Goal: Task Accomplishment & Management: Complete application form

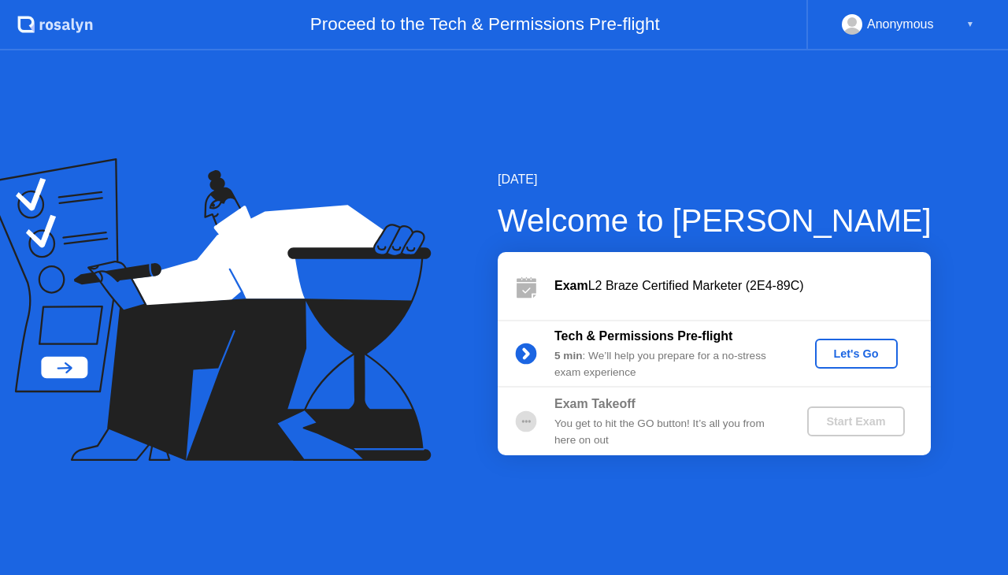
click at [839, 350] on div "Let's Go" at bounding box center [856, 353] width 70 height 13
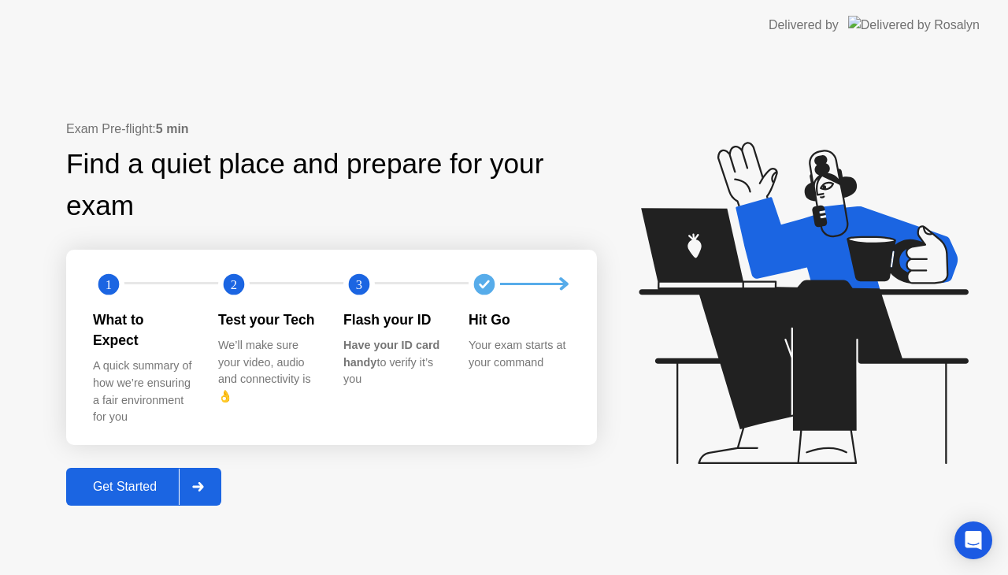
click at [117, 479] on div "Get Started" at bounding box center [125, 486] width 108 height 14
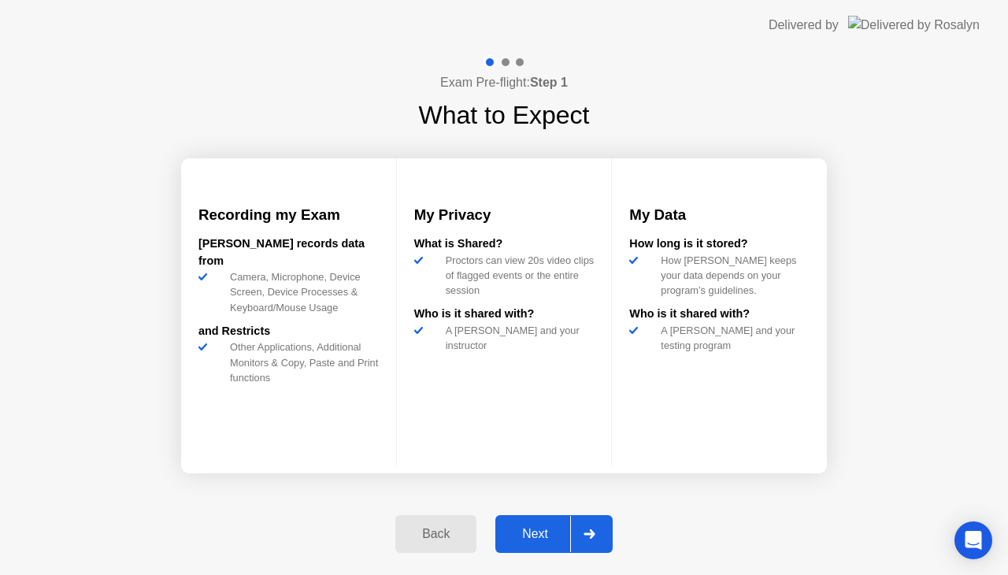
click at [530, 534] on div "Next" at bounding box center [535, 534] width 70 height 14
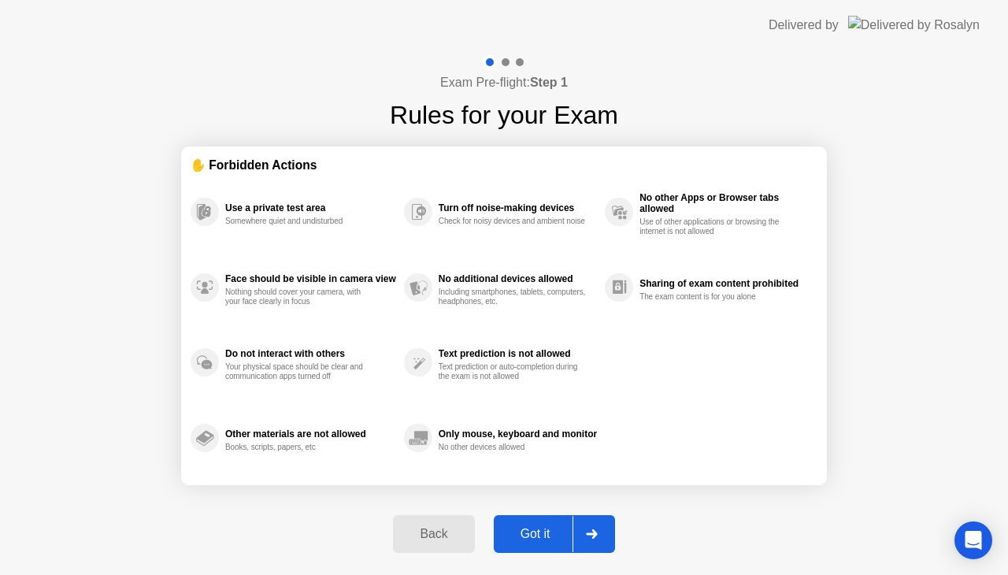
click at [530, 534] on div "Got it" at bounding box center [535, 534] width 74 height 14
select select "**********"
select select "*******"
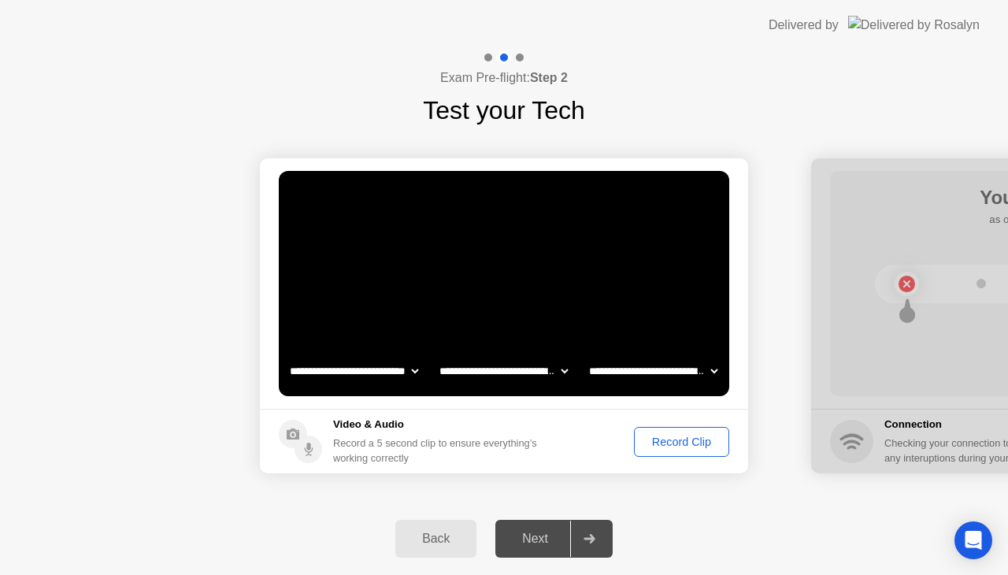
click at [649, 438] on div "Record Clip" at bounding box center [681, 441] width 84 height 13
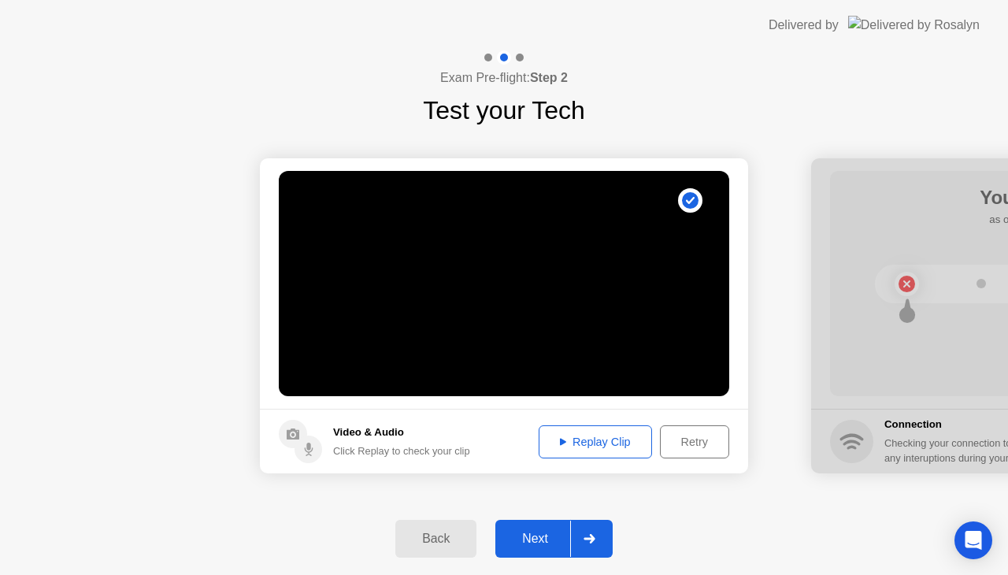
click at [549, 534] on div "Next" at bounding box center [535, 538] width 70 height 14
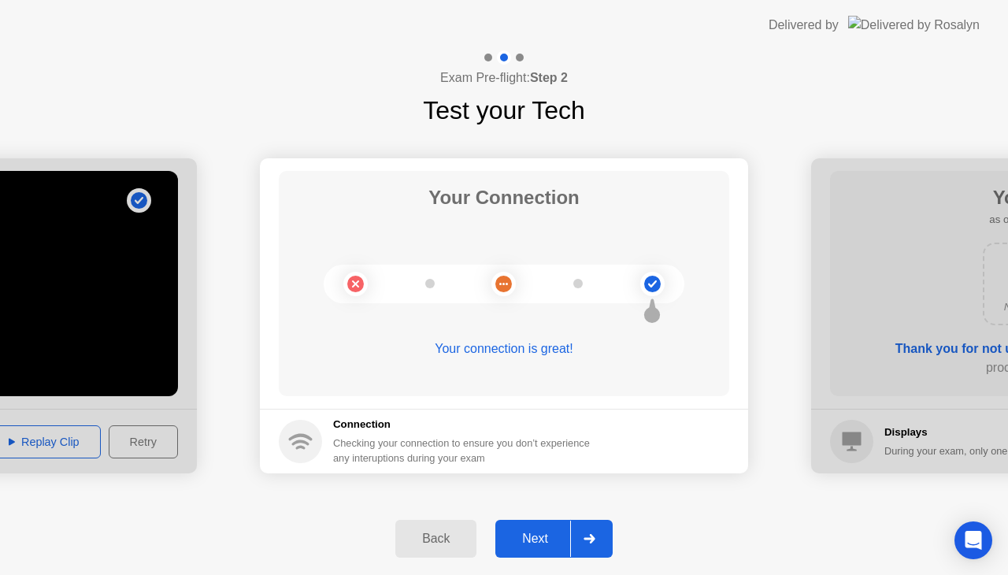
click at [549, 534] on div "Next" at bounding box center [535, 538] width 70 height 14
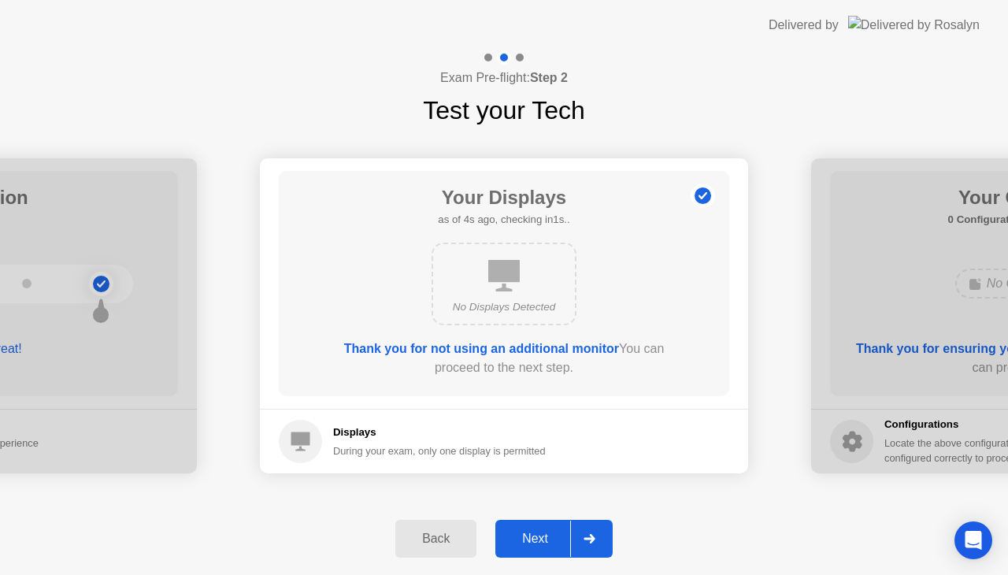
click at [549, 534] on div "Next" at bounding box center [535, 538] width 70 height 14
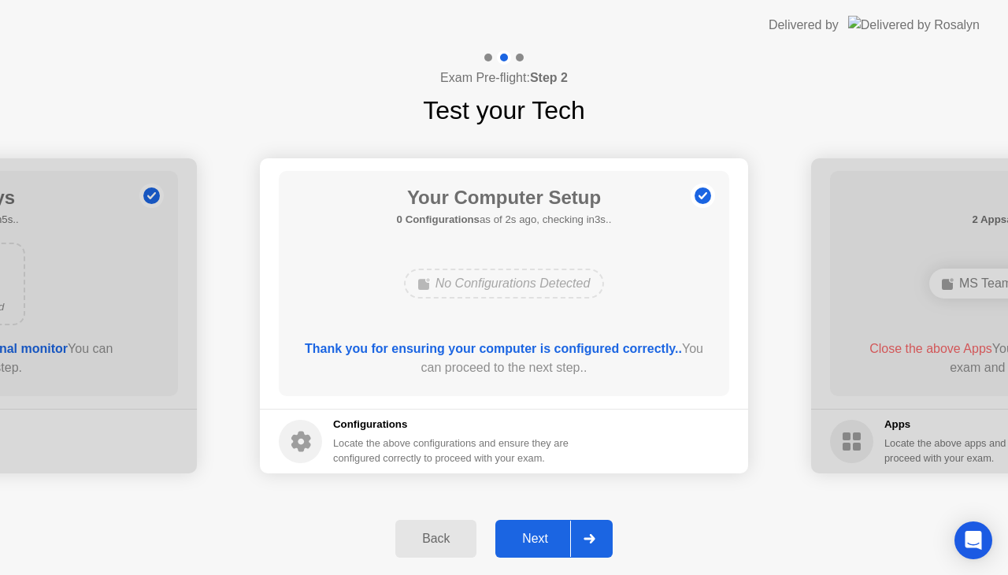
click at [549, 534] on div "Next" at bounding box center [535, 538] width 70 height 14
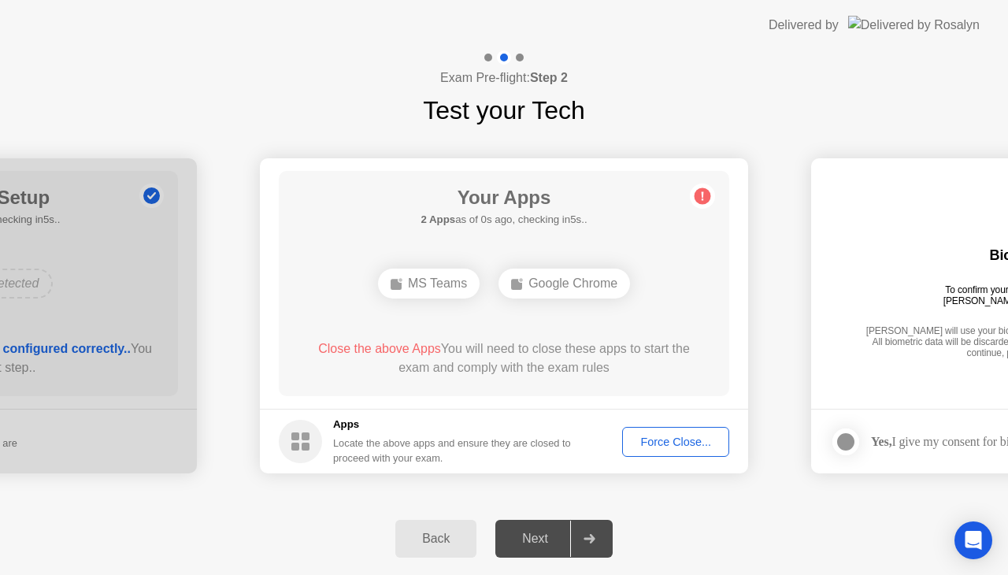
click at [682, 435] on div "Force Close..." at bounding box center [675, 441] width 96 height 13
click at [662, 436] on div "Force Close..." at bounding box center [675, 441] width 96 height 13
click at [660, 438] on div "Force Close..." at bounding box center [675, 441] width 96 height 13
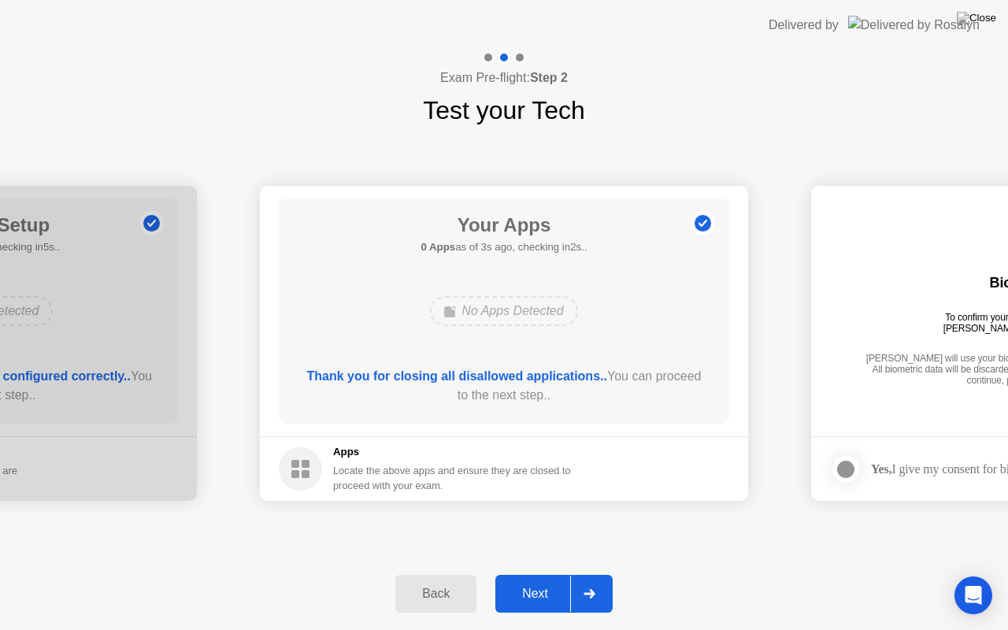
click at [545, 574] on div "Next" at bounding box center [535, 593] width 70 height 14
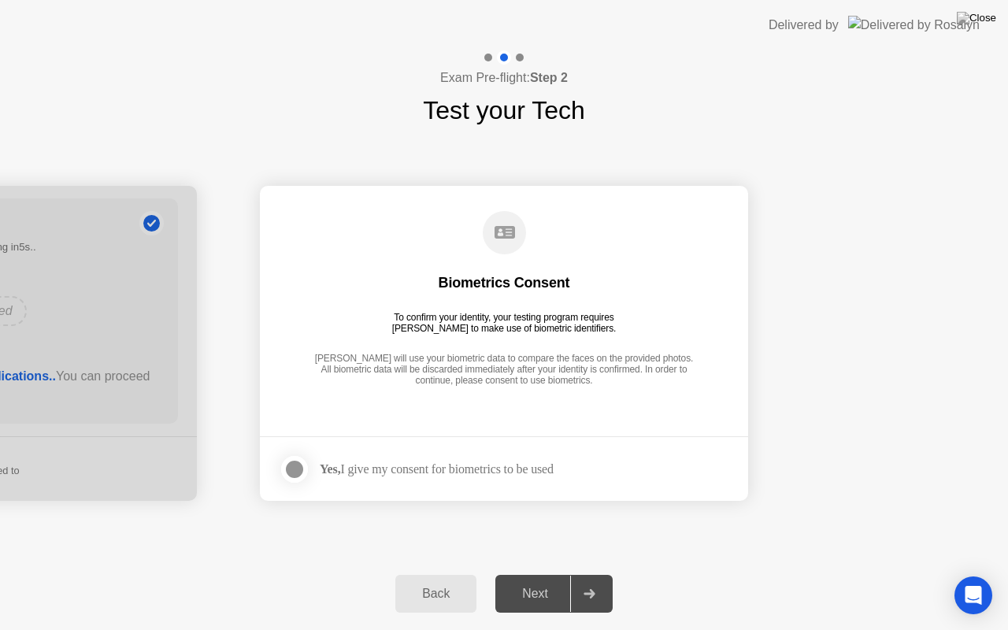
click at [545, 574] on div "Next" at bounding box center [535, 593] width 70 height 14
click at [292, 475] on div at bounding box center [294, 469] width 19 height 19
click at [542, 574] on div "Next" at bounding box center [535, 593] width 70 height 14
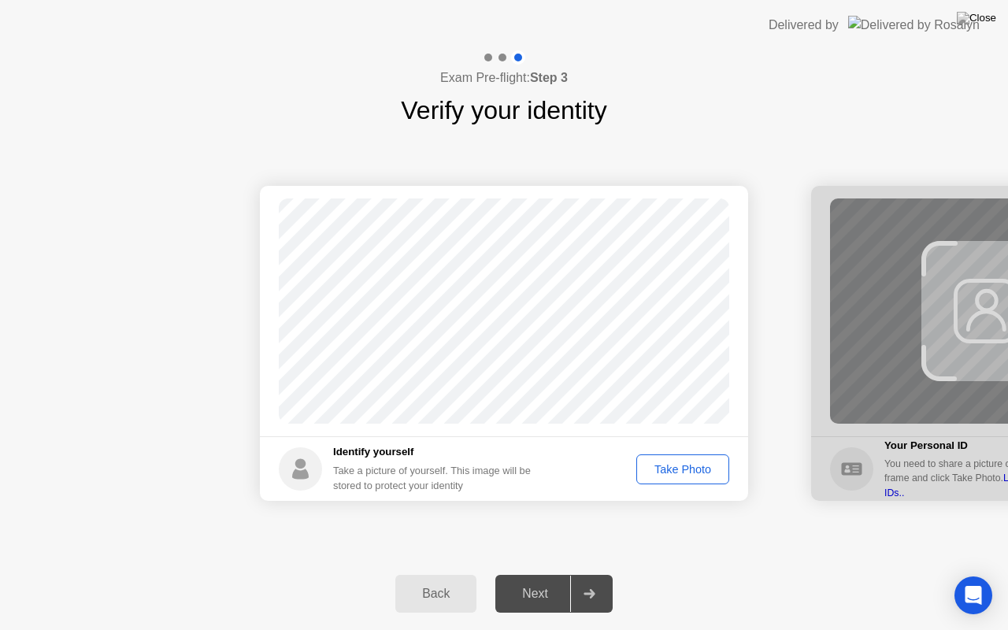
click at [680, 471] on div "Take Photo" at bounding box center [683, 469] width 82 height 13
click at [553, 574] on button "Next" at bounding box center [553, 594] width 117 height 38
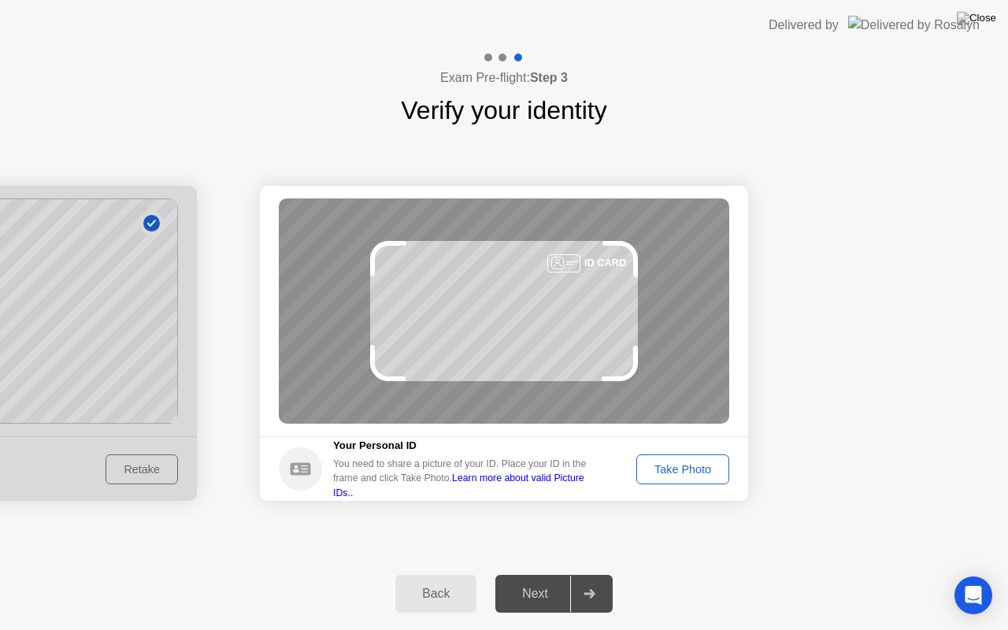
click at [680, 469] on div "Take Photo" at bounding box center [683, 469] width 82 height 13
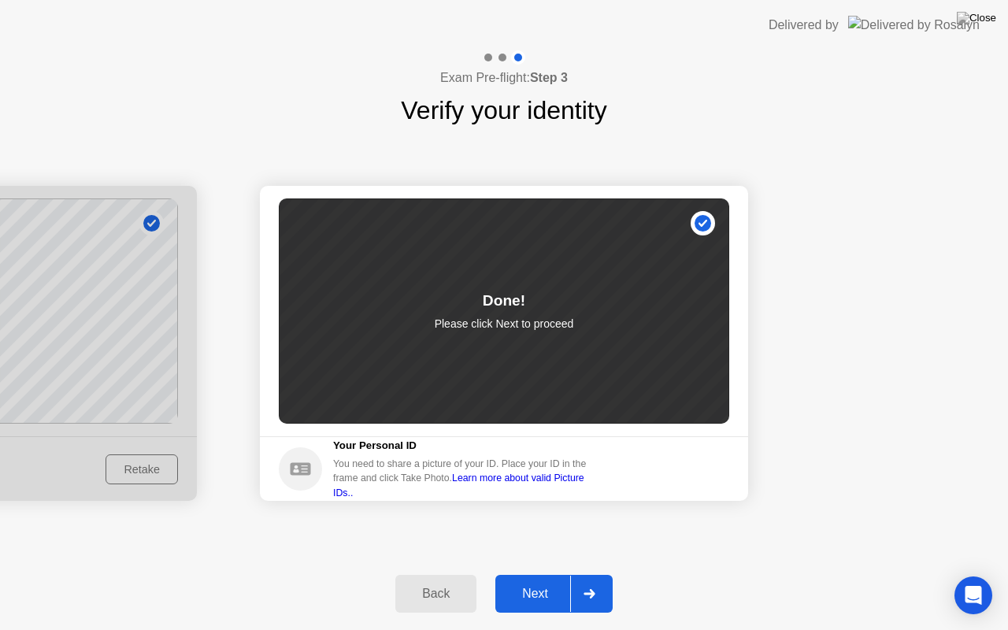
click at [537, 574] on div "Next" at bounding box center [535, 593] width 70 height 14
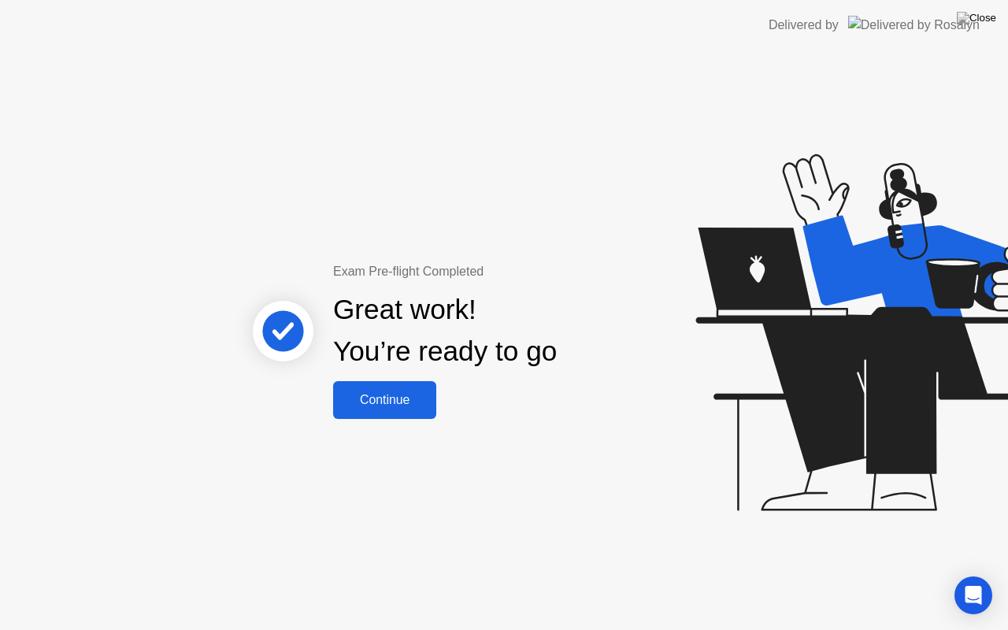
click at [397, 405] on div "Continue" at bounding box center [385, 400] width 94 height 14
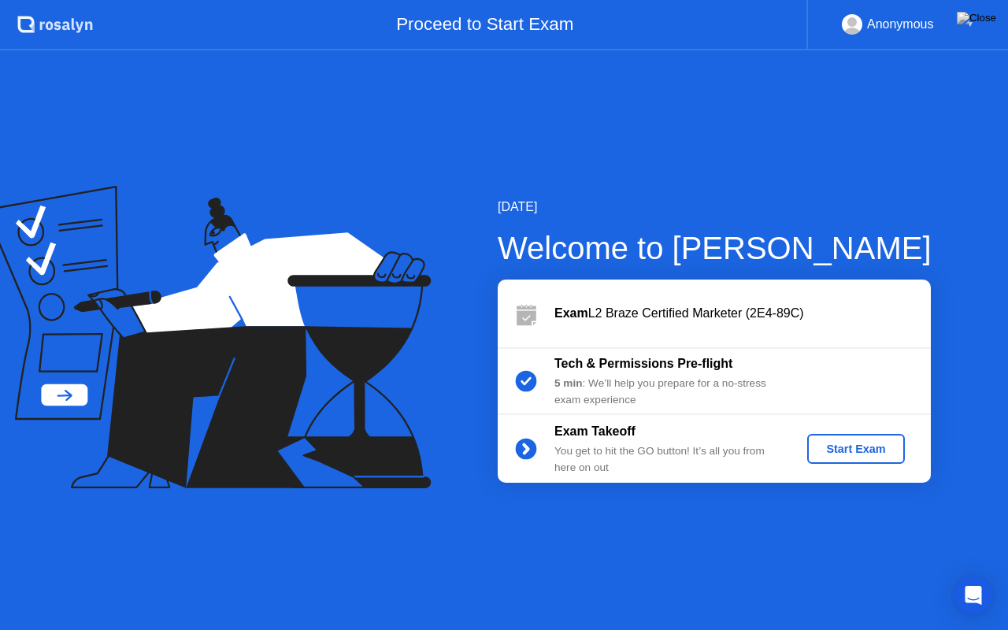
click at [837, 447] on div "Start Exam" at bounding box center [855, 448] width 84 height 13
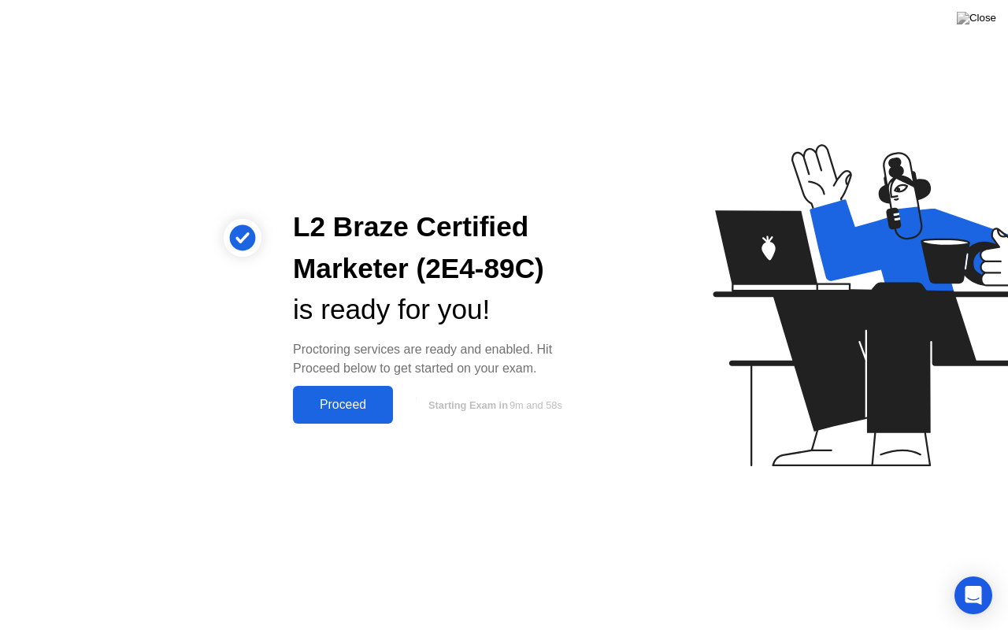
click at [346, 405] on div "Proceed" at bounding box center [343, 405] width 91 height 14
